Goal: Transaction & Acquisition: Download file/media

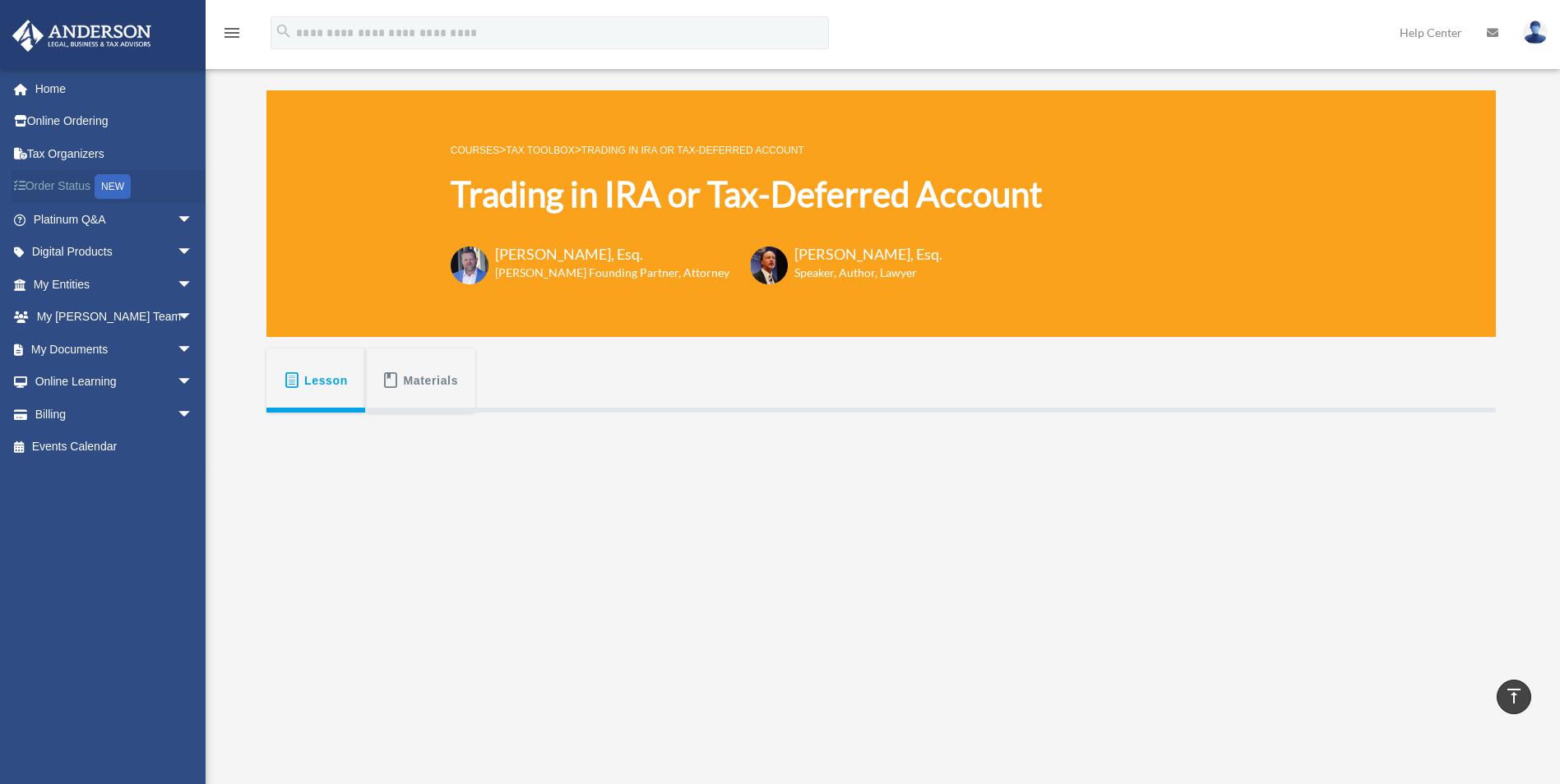
scroll to position [329, 0]
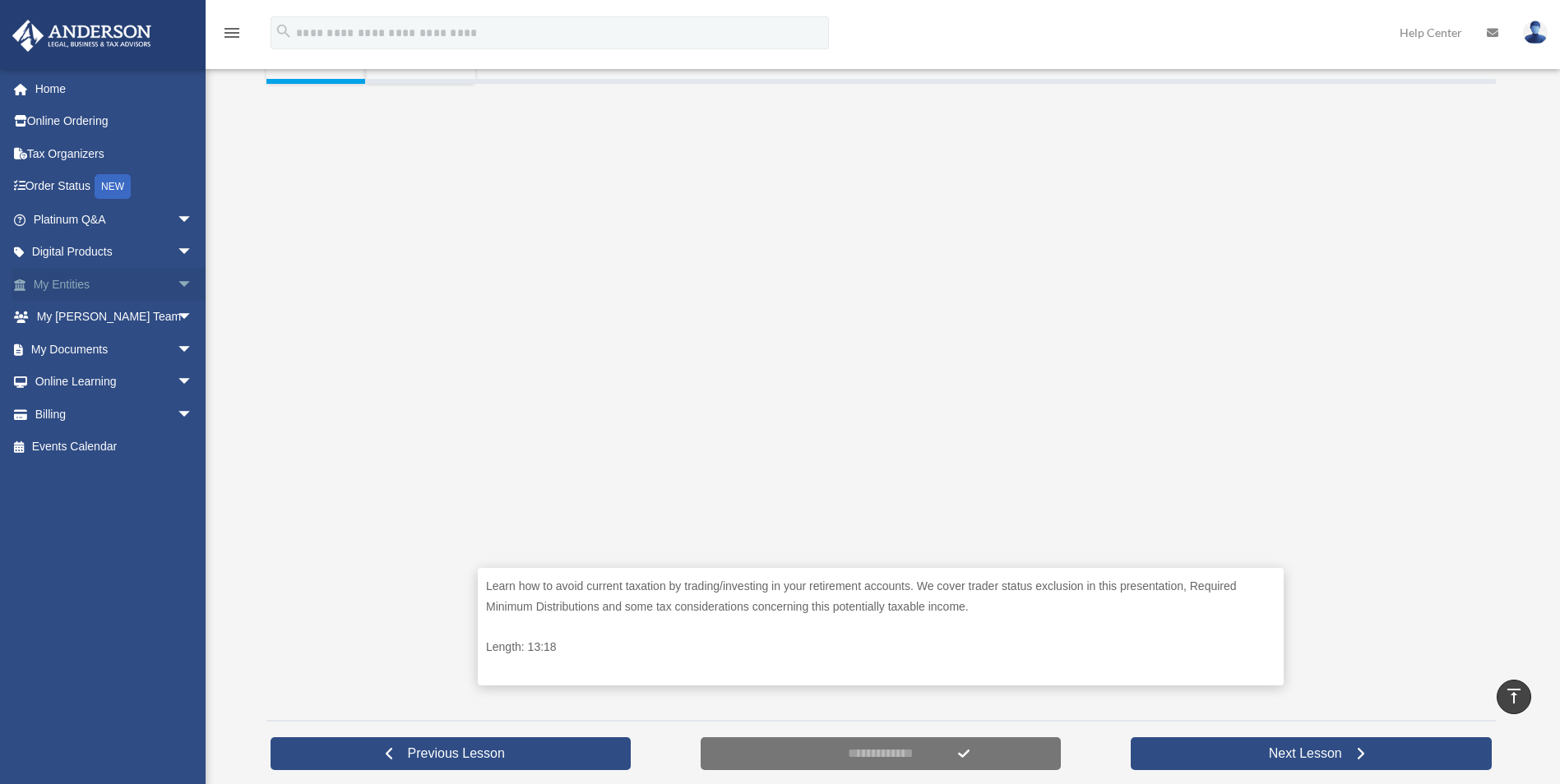
click at [177, 285] on span "arrow_drop_down" at bounding box center [193, 284] width 33 height 33
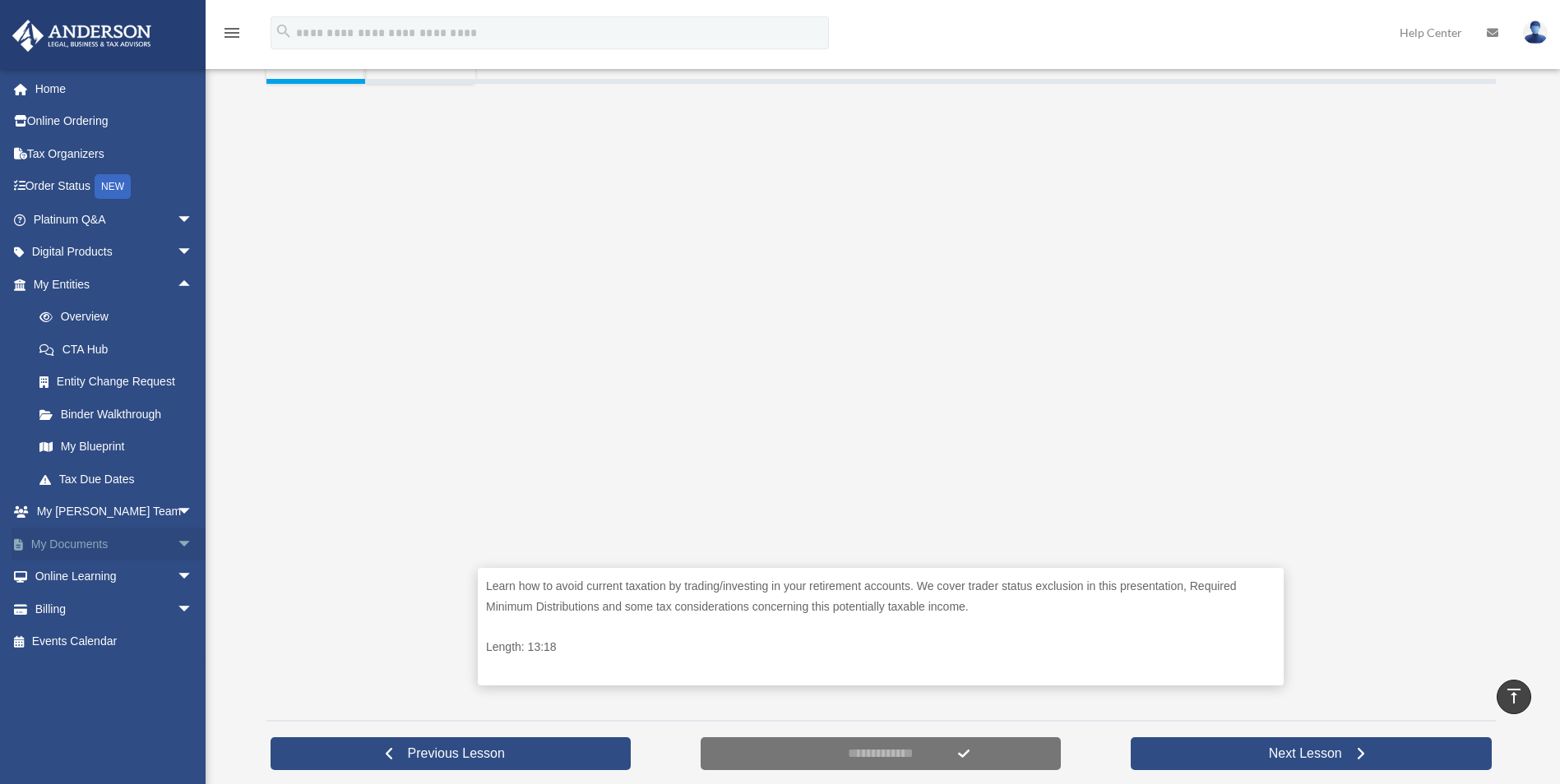
click at [177, 544] on span "arrow_drop_down" at bounding box center [193, 544] width 33 height 33
click at [68, 576] on link "Box" at bounding box center [120, 577] width 195 height 33
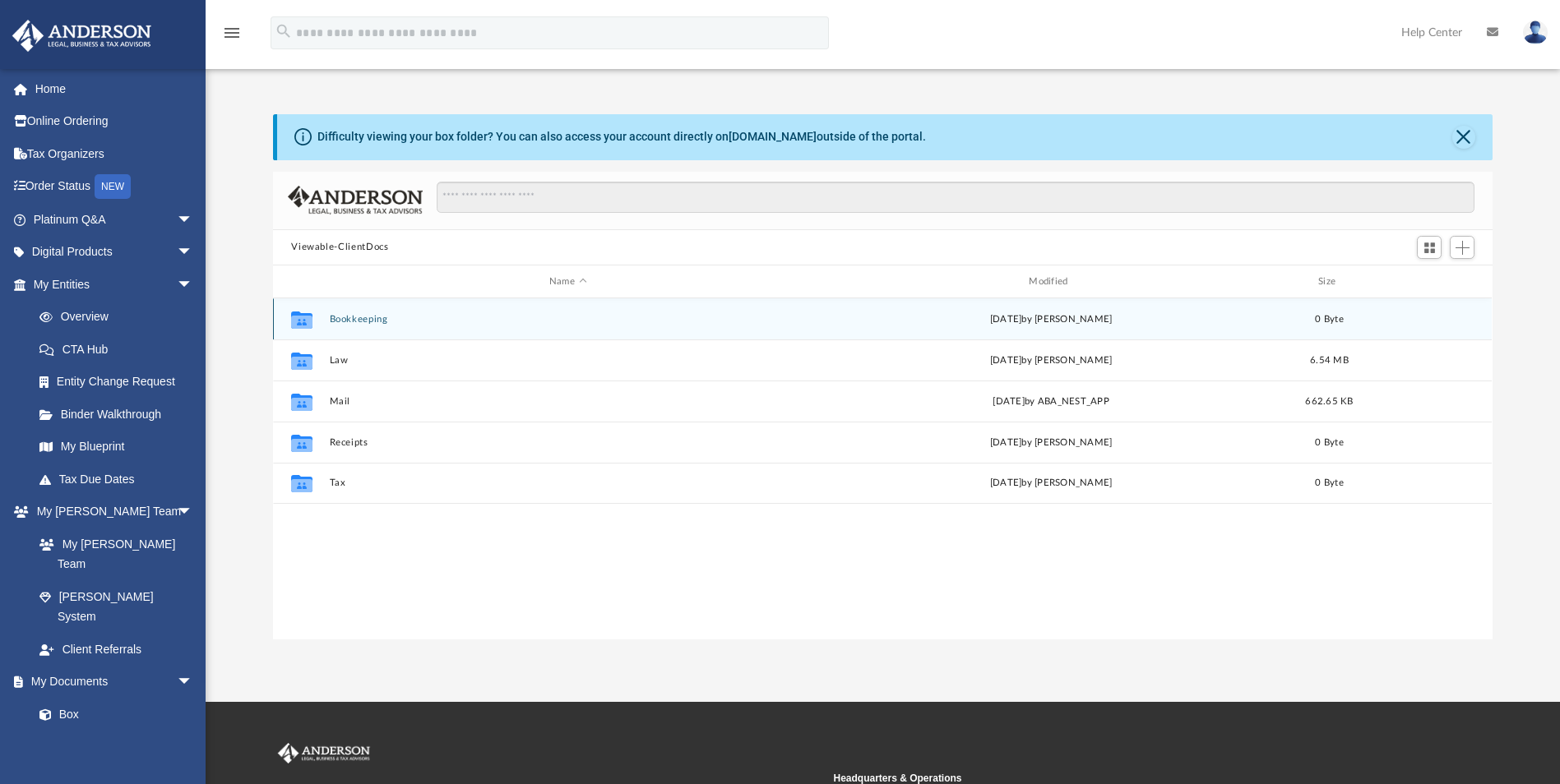
scroll to position [362, 1207]
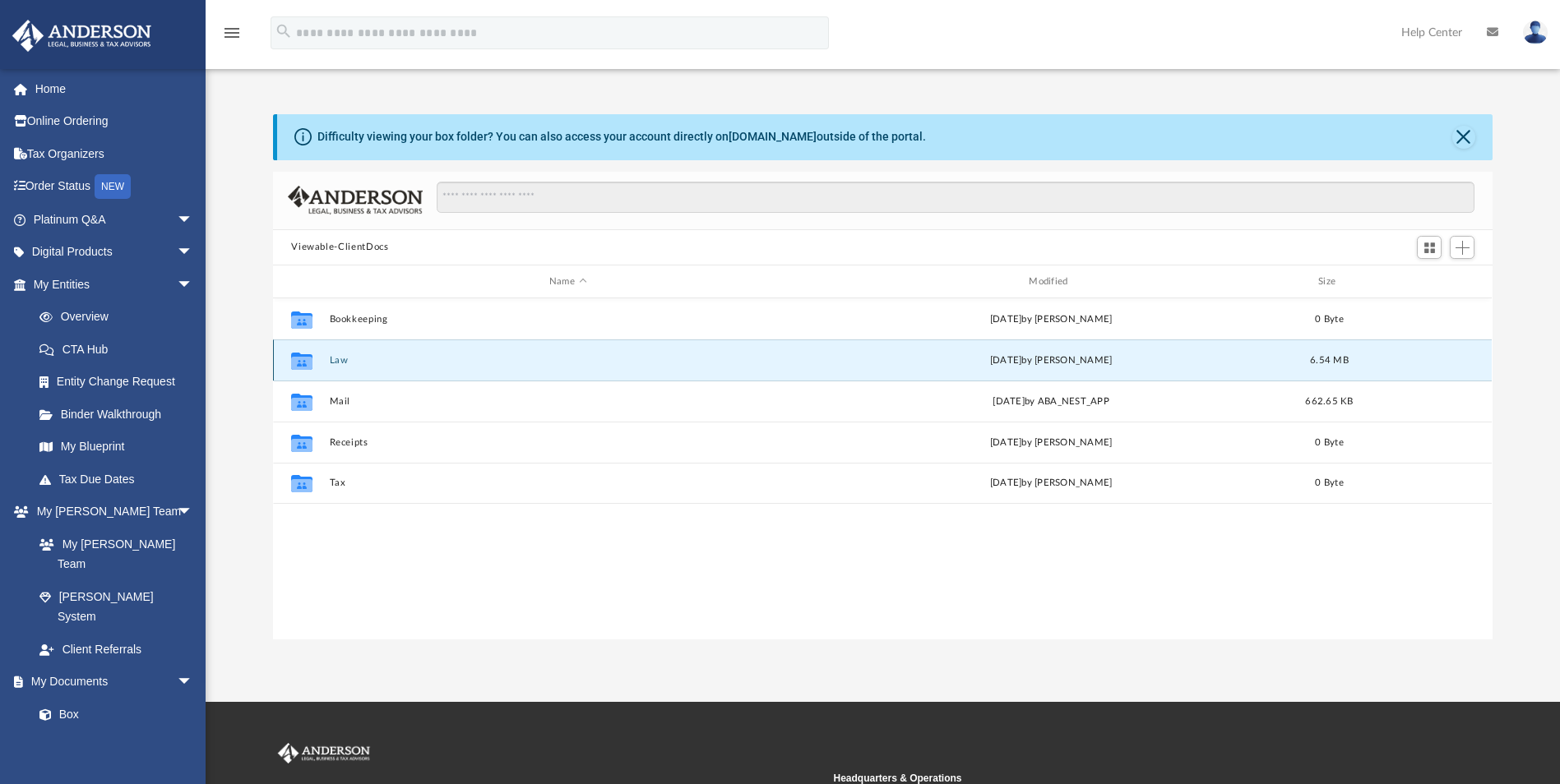
click at [343, 358] on button "Law" at bounding box center [568, 360] width 476 height 10
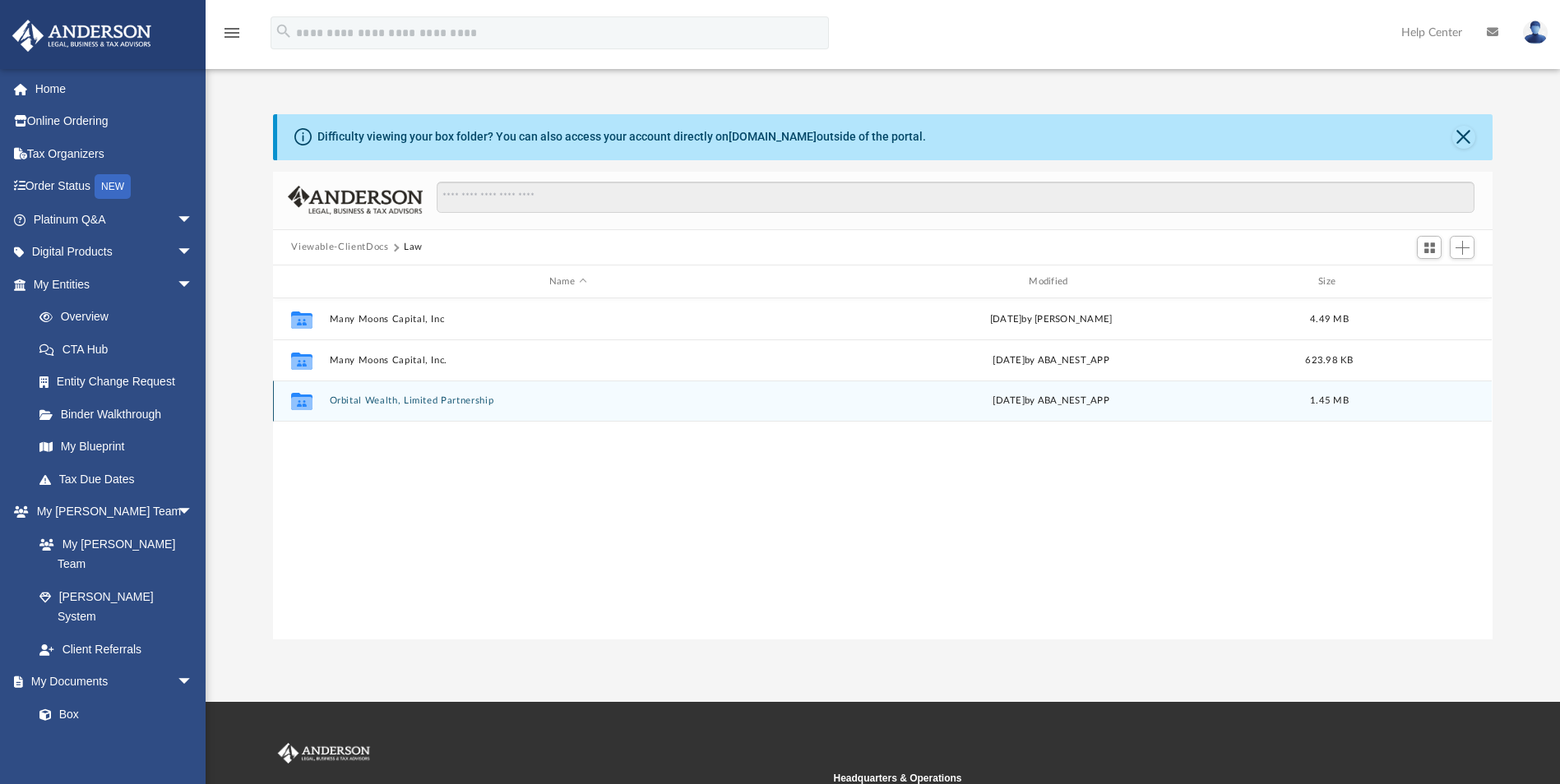
click at [424, 398] on button "Orbital Wealth, Limited Partnership" at bounding box center [568, 401] width 476 height 10
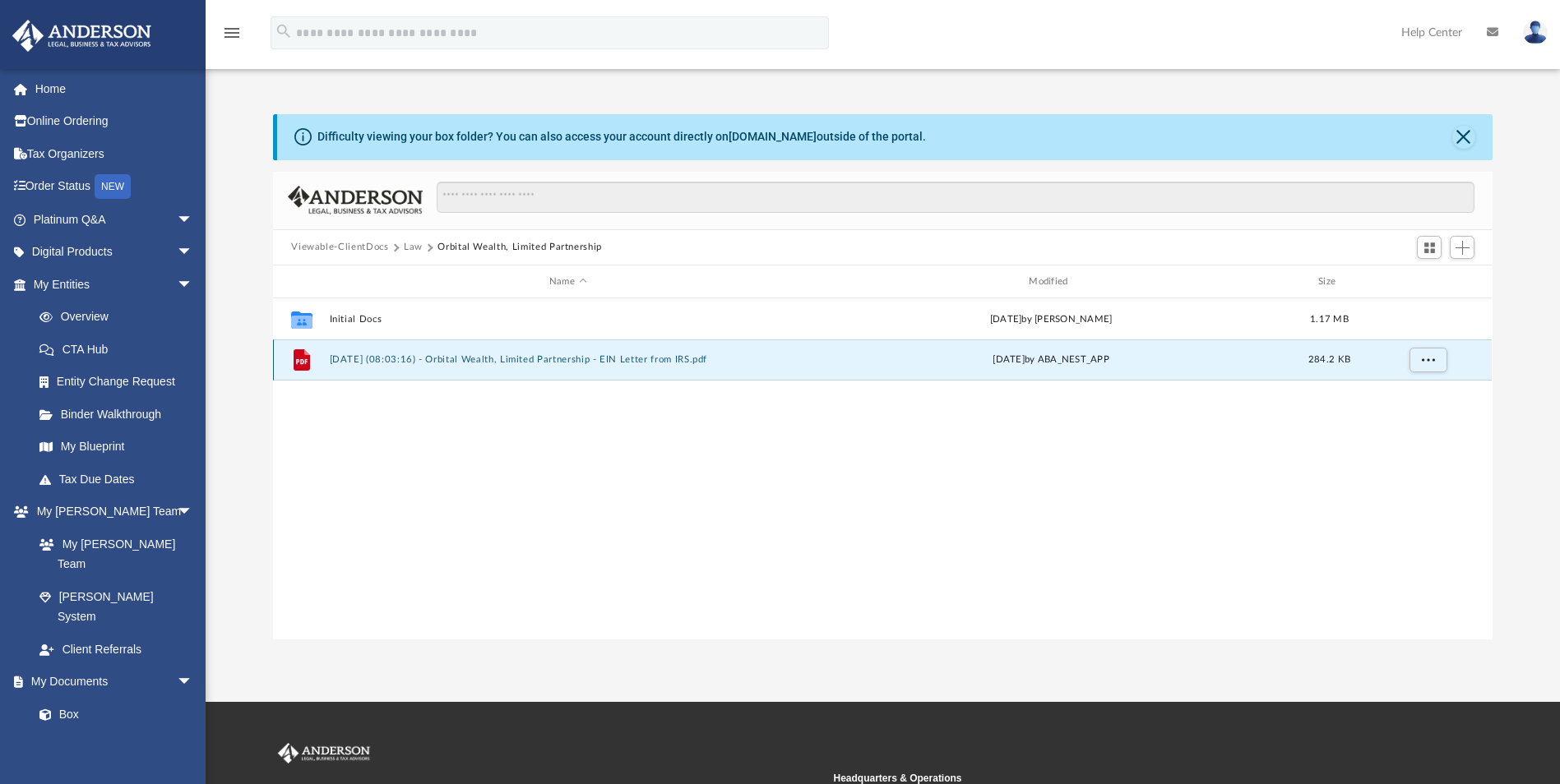
click at [557, 359] on button "2025.06.23 (08:03:16) - Orbital Wealth, Limited Partnership - EIN Letter from I…" at bounding box center [568, 360] width 476 height 10
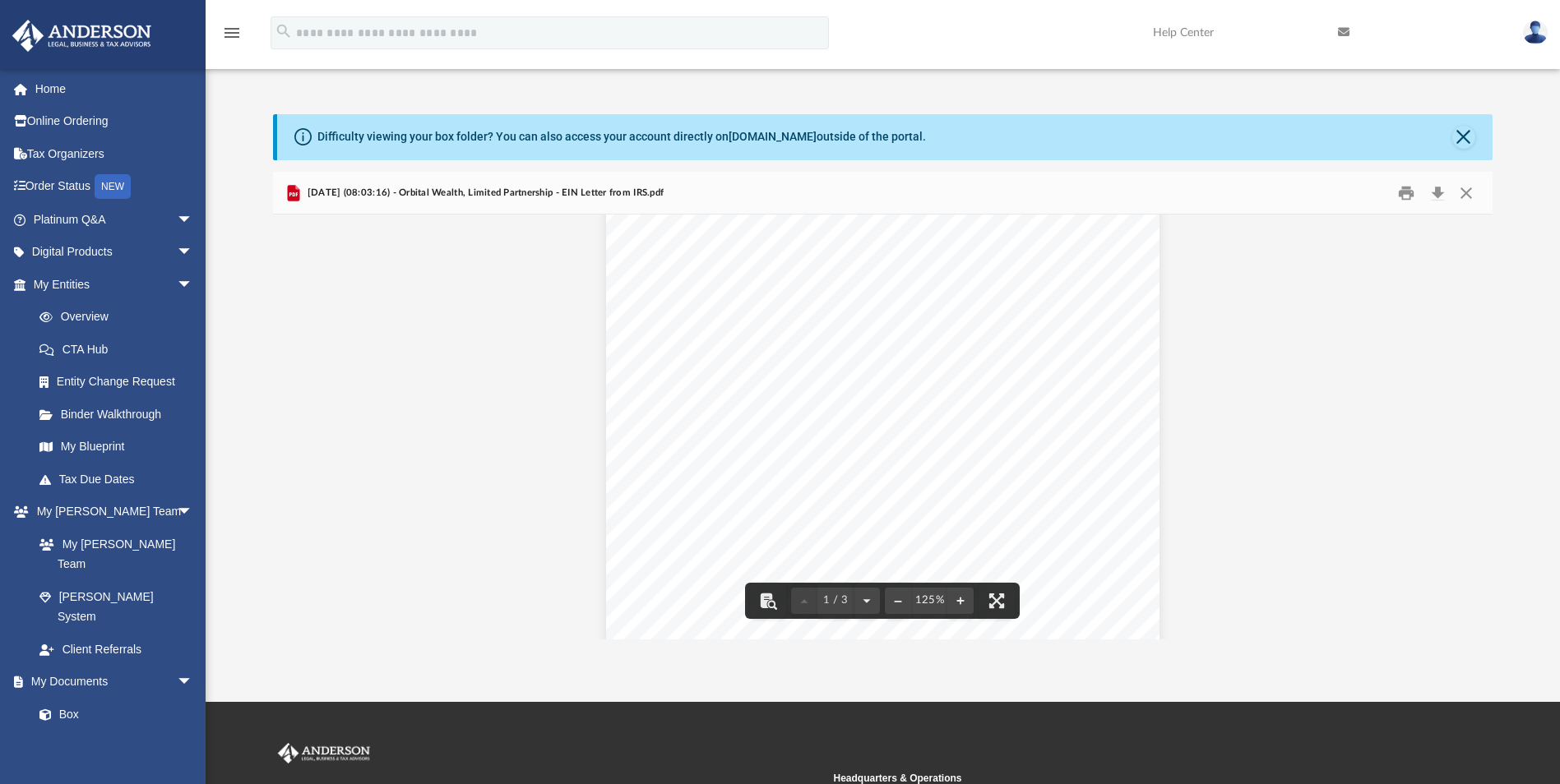
scroll to position [0, 0]
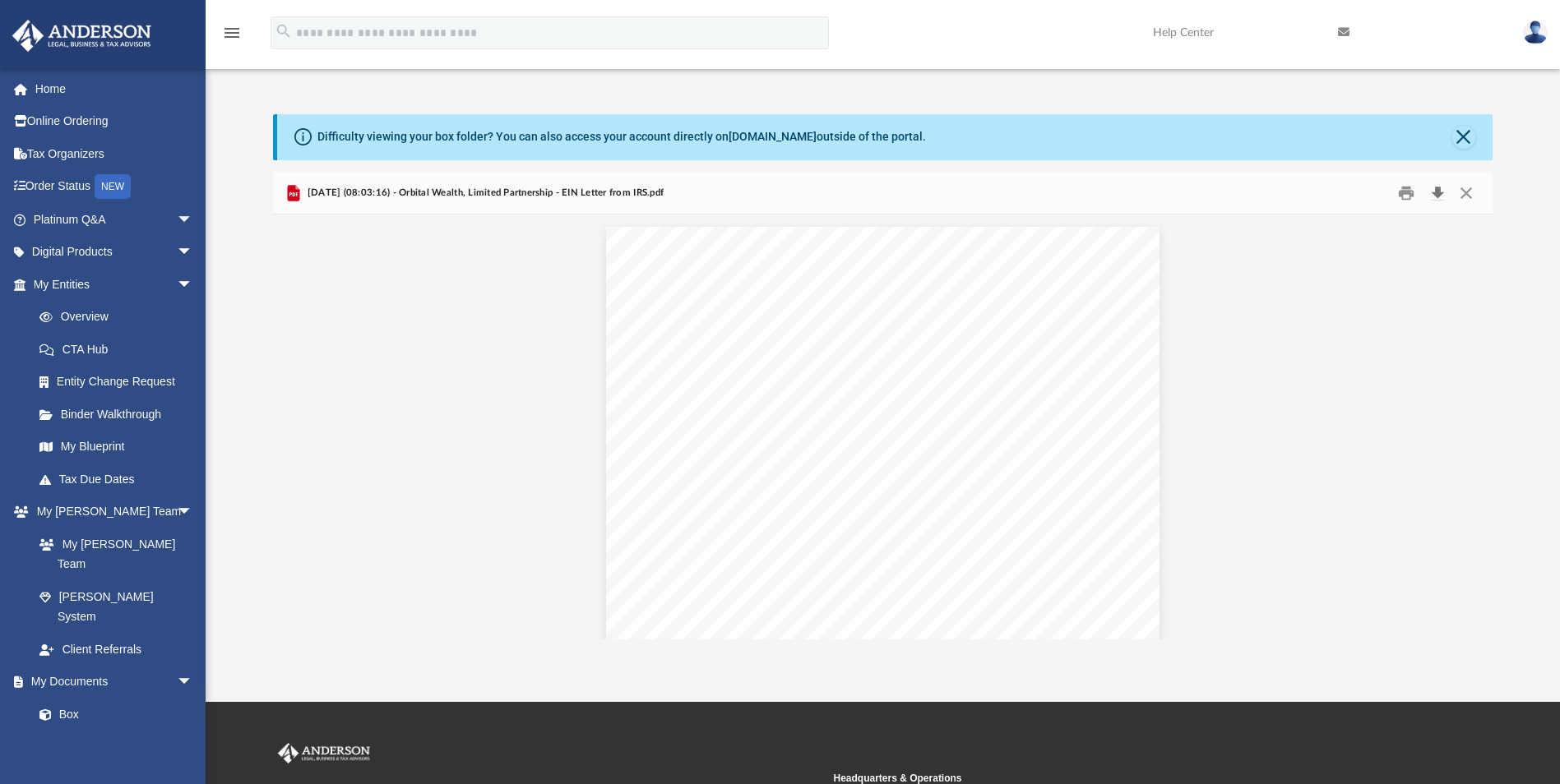
click at [1437, 191] on button "Download" at bounding box center [1436, 192] width 29 height 26
